Goal: Task Accomplishment & Management: Manage account settings

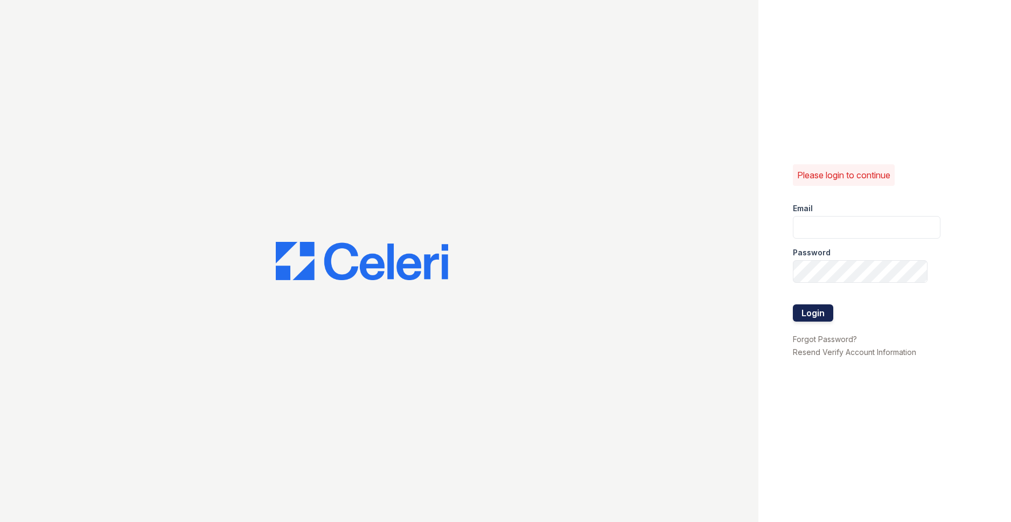
type input "[EMAIL_ADDRESS][DOMAIN_NAME]"
click at [820, 317] on button "Login" at bounding box center [813, 312] width 40 height 17
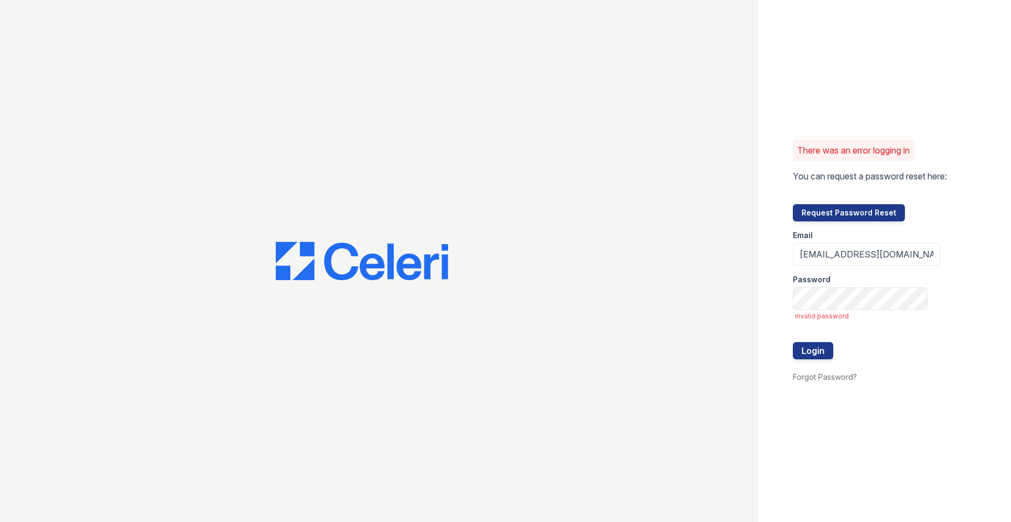
click at [817, 360] on div at bounding box center [867, 364] width 148 height 11
click at [817, 353] on button "Login" at bounding box center [813, 350] width 40 height 17
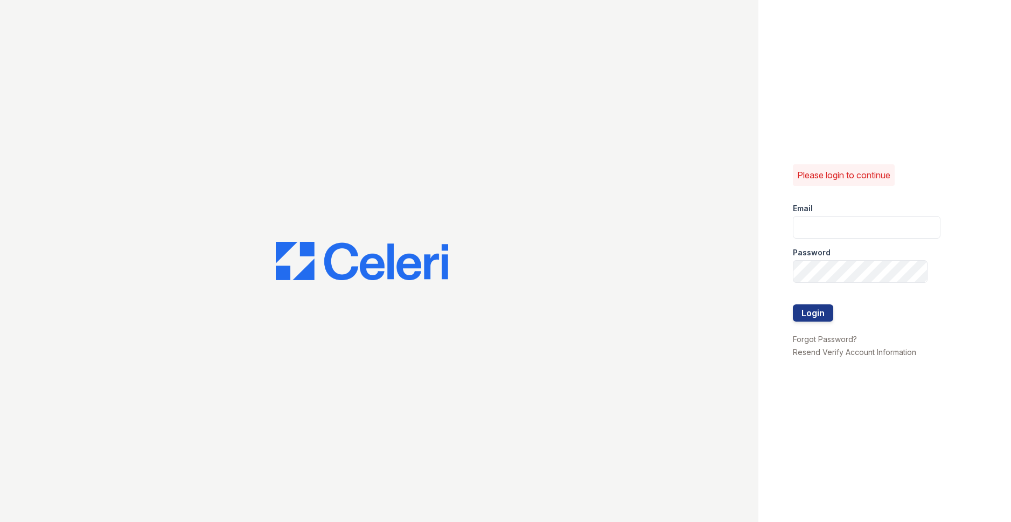
type input "[EMAIL_ADDRESS][DOMAIN_NAME]"
click at [809, 306] on button "Login" at bounding box center [813, 312] width 40 height 17
